Goal: Task Accomplishment & Management: Manage account settings

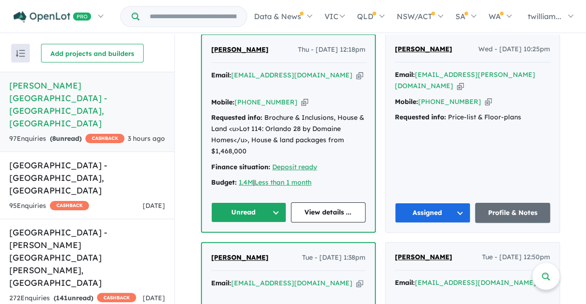
scroll to position [344, 0]
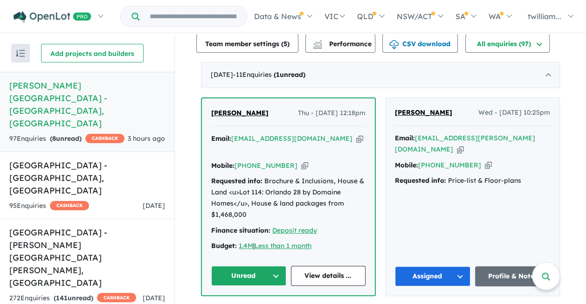
click at [356, 134] on icon "button" at bounding box center [359, 139] width 7 height 10
click at [277, 266] on button "Unread" at bounding box center [248, 276] width 75 height 20
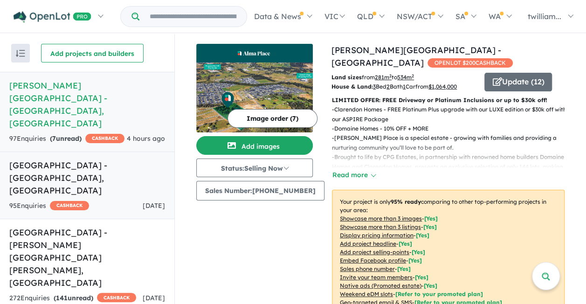
click at [89, 201] on span "CASHBACK" at bounding box center [69, 205] width 39 height 9
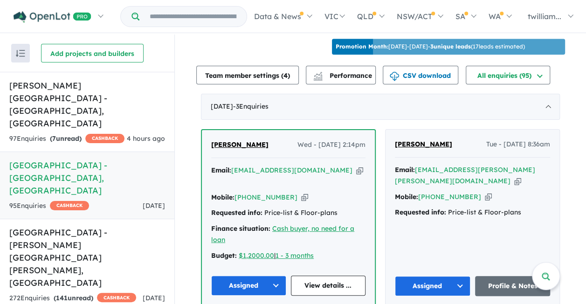
scroll to position [313, 0]
